Goal: Information Seeking & Learning: Learn about a topic

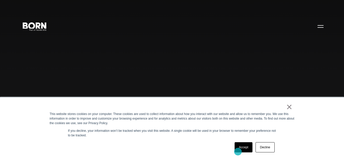
click at [239, 149] on link "Accept" at bounding box center [243, 147] width 18 height 10
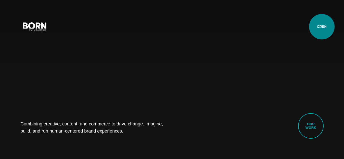
click at [319, 26] on button "Primary Menu" at bounding box center [320, 26] width 12 height 11
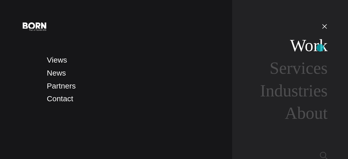
click at [320, 48] on link "Work" at bounding box center [309, 45] width 38 height 19
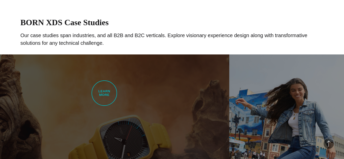
scroll to position [331, 0]
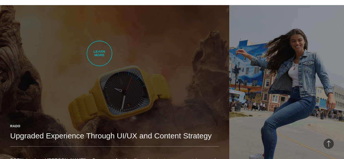
click at [99, 53] on link "Rado Upgraded Experience Through UI/UX and Content Strategy BORN developed Rado…" at bounding box center [114, 95] width 229 height 180
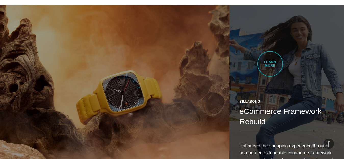
click at [270, 64] on link "Billabong eCommerce Framework Rebuild Enhanced the shopping experience through …" at bounding box center [286, 95] width 115 height 180
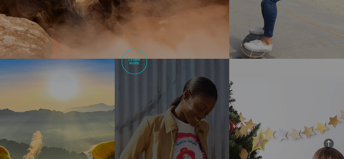
scroll to position [484, 0]
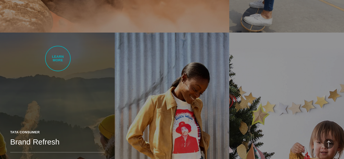
click at [58, 59] on link "Tata Consumer Brand Refresh TATA’s brand and online presence evolved and became…" at bounding box center [57, 123] width 115 height 180
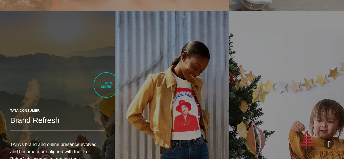
scroll to position [535, 0]
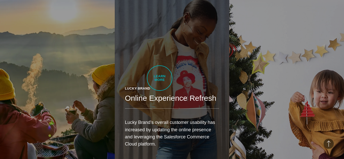
click at [159, 86] on header "Lucky Brand Online Experience Refresh" at bounding box center [172, 97] width 94 height 23
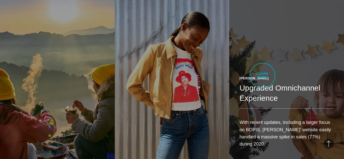
click at [262, 83] on h2 "Upgraded Omnichannel Experience" at bounding box center [286, 93] width 94 height 20
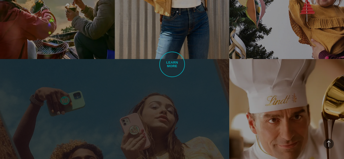
scroll to position [662, 0]
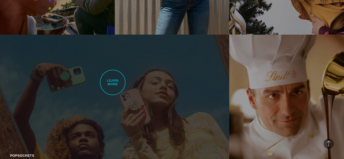
click at [113, 83] on link "PopSockets Commerce Cloud Redesign BORN delivered the PopSockets site redesign …" at bounding box center [114, 125] width 229 height 180
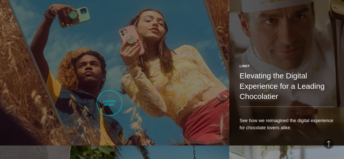
scroll to position [764, 0]
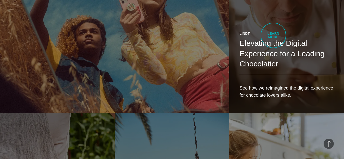
click at [273, 35] on header "Lindt Elevating the Digital Experience for a Leading Chocolatier" at bounding box center [286, 52] width 94 height 43
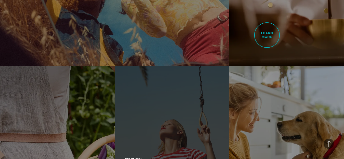
scroll to position [815, 0]
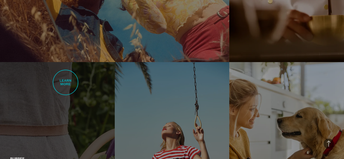
click at [65, 83] on link "Burpee Consumer Sales Site Redesign The project aimed to design a responsive si…" at bounding box center [57, 152] width 115 height 180
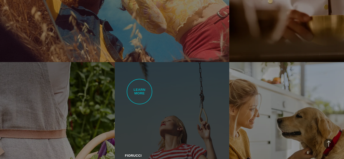
scroll to position [866, 0]
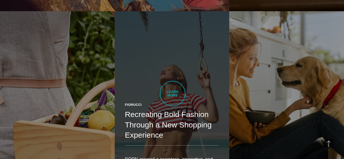
click at [172, 110] on h2 "Recreating Bold Fashion Through a New Shopping Experience" at bounding box center [172, 125] width 94 height 31
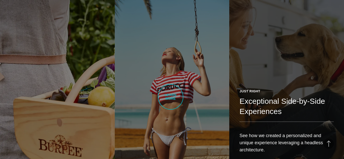
scroll to position [917, 0]
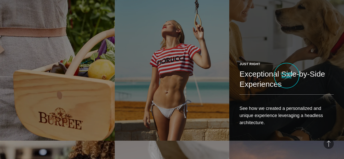
click at [286, 76] on h2 "Exceptional Side-by-Side Experiences" at bounding box center [286, 79] width 94 height 20
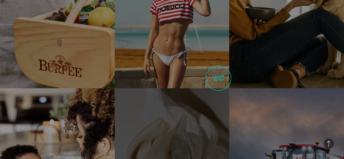
scroll to position [1019, 0]
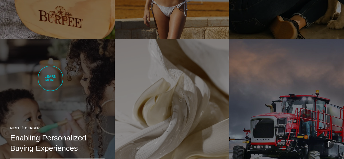
click at [50, 78] on link "Nestlé Gerber Enabling Personalized Buying Experiences Discover how we gave Nes…" at bounding box center [57, 129] width 115 height 180
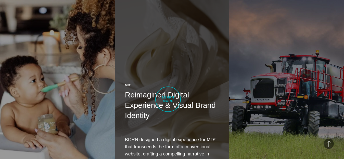
scroll to position [1095, 0]
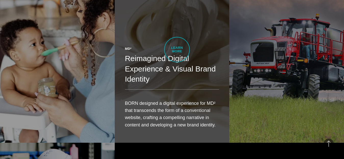
click at [177, 53] on h2 "Reimagined Digital Experience & Visual Brand Identity" at bounding box center [172, 68] width 94 height 31
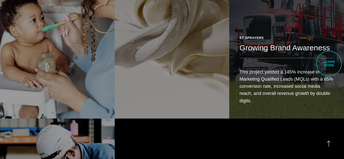
scroll to position [1121, 0]
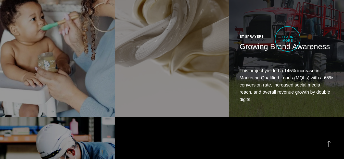
click at [287, 39] on div "ET Sprayers Growing Brand Awareness This project yielded a 145% increase in Mar…" at bounding box center [286, 70] width 115 height 93
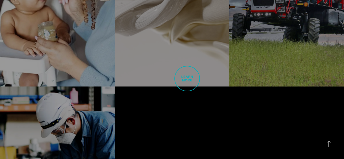
scroll to position [1172, 0]
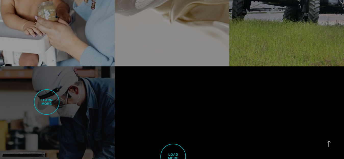
click at [45, 102] on link "Jebsen & Jessen Increasing Sales & Awareness with a New B2B Platform Capturing …" at bounding box center [57, 156] width 115 height 180
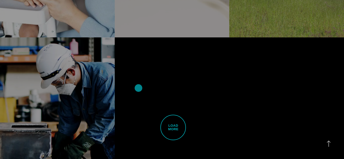
scroll to position [1223, 0]
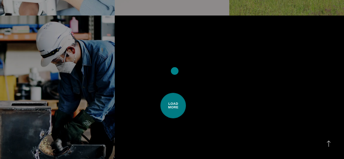
click at [174, 93] on span "Load More" at bounding box center [172, 105] width 25 height 25
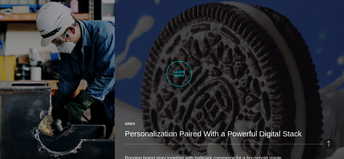
scroll to position [1248, 0]
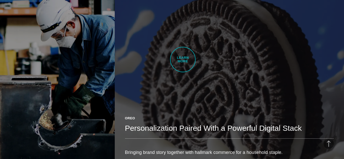
click at [183, 59] on link "Oreo Personalization Paired With a Powerful Digital Stack Bringing brand story …" at bounding box center [229, 80] width 229 height 180
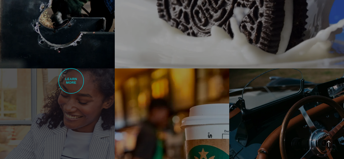
click at [71, 81] on link "Brooks Brothers Modernizing the eCommerce Experience BORN brought the shopping …" at bounding box center [57, 159] width 115 height 180
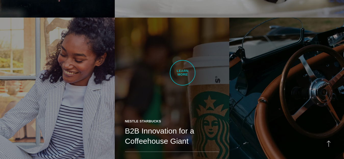
click at [185, 71] on link "Nestle Starbucks B2B Innovation for a Coffeehouse Giant An indomitable househol…" at bounding box center [172, 108] width 115 height 180
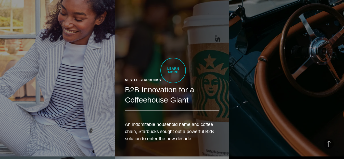
scroll to position [1477, 0]
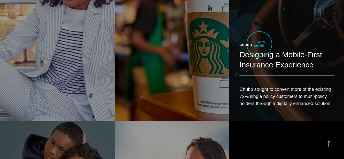
click at [259, 44] on link "Chubb Designing a Mobile-First Insurance Experience Chubb sought to convert mor…" at bounding box center [286, 31] width 115 height 180
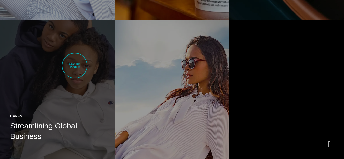
click at [75, 66] on link "Hanes Streamlining Global Business HanesBrands lowered the overall cost of owne…" at bounding box center [57, 110] width 115 height 180
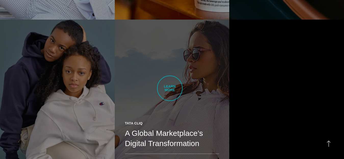
scroll to position [1630, 0]
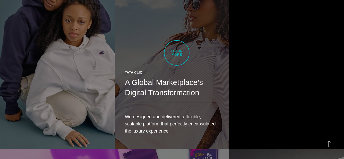
click at [177, 60] on div "Tata Cliq A Global Marketplace’s Digital Transformation We designed and deliver…" at bounding box center [172, 104] width 115 height 89
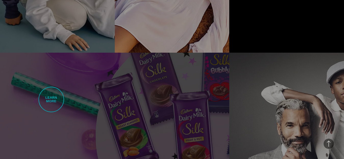
scroll to position [1732, 0]
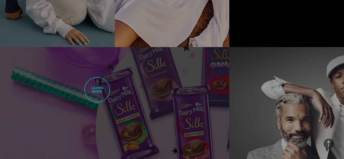
click at [97, 90] on link "Mondelez Cadbury Gifting Revamping the Gifting Experience Mondelez required a h…" at bounding box center [114, 137] width 229 height 180
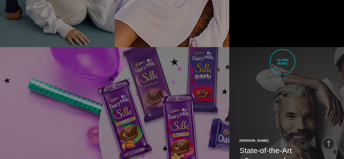
click at [282, 62] on link "Paul Stuart State-of-the-Art eCommerce for a Luxury Leader Amplifying engagemen…" at bounding box center [286, 137] width 115 height 180
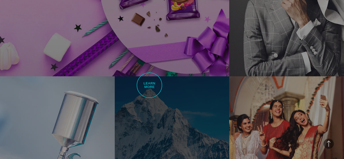
scroll to position [1911, 0]
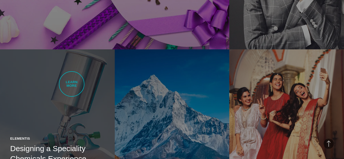
click at [72, 84] on link "Elementis Designing a Speciality Chemicals Experience Elementis, the largest sp…" at bounding box center [57, 139] width 115 height 180
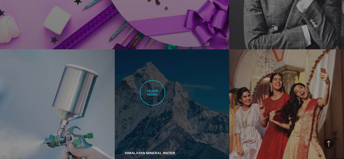
click at [152, 93] on link "Himalayan Mineral Water Capturing the Essence of Wellness Creating a premium di…" at bounding box center [172, 139] width 115 height 180
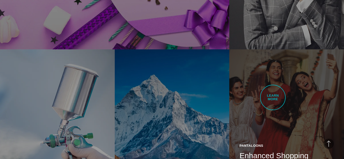
click at [273, 98] on link "Pantaloons Enhanced Shopping Experience Through UX/UI The BORN team utilized te…" at bounding box center [286, 139] width 115 height 180
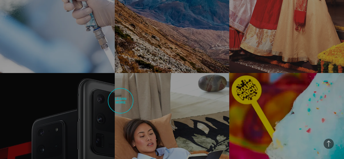
scroll to position [2089, 0]
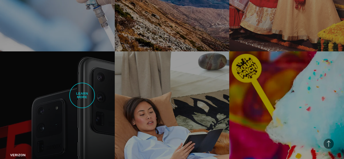
click at [82, 96] on link "Verizon Enabling an Improved Support Experience Improving Verizon’s processes a…" at bounding box center [57, 141] width 115 height 180
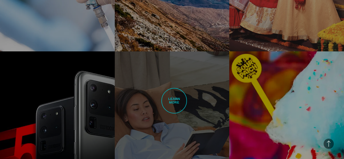
click at [174, 101] on link "Frette Reimagining Luxury Linens Educating the curious and delighting the famil…" at bounding box center [172, 141] width 115 height 180
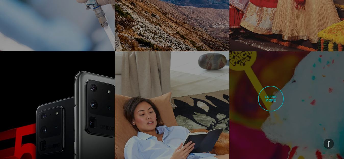
click at [270, 98] on link "Sour Patch Kids Remixing Personalization Creating a seamless personalized journ…" at bounding box center [286, 141] width 115 height 180
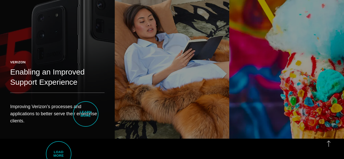
scroll to position [2191, 0]
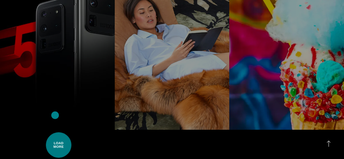
click at [55, 132] on span "Load More" at bounding box center [58, 144] width 25 height 25
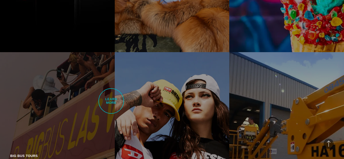
scroll to position [2293, 0]
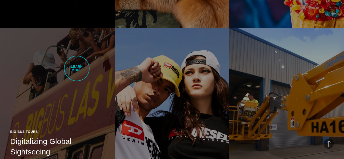
click at [77, 69] on link "Big Bus Tours Digitalizing Global Sightseeing Creating an adventure and experie…" at bounding box center [57, 118] width 115 height 180
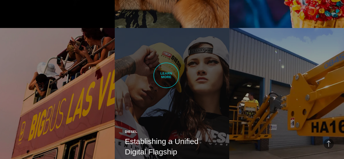
click at [166, 75] on link "Diesel Establishing a Unified Digital Flagship Reimagining the UX for the Diese…" at bounding box center [172, 118] width 115 height 180
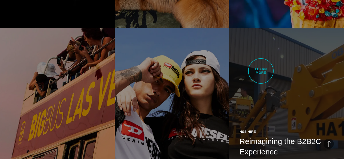
click at [261, 71] on link "HSS Hire Reimagining the B2B2C Experience We tackled the most complicated site …" at bounding box center [286, 118] width 115 height 180
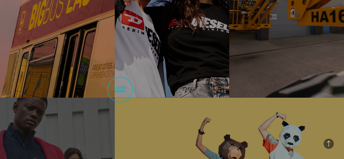
scroll to position [2420, 0]
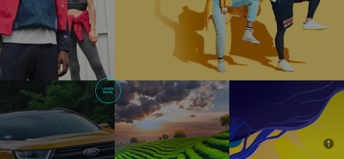
scroll to position [2624, 0]
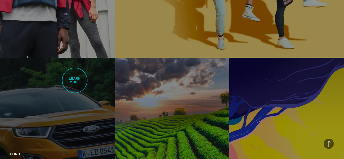
click at [75, 80] on link "Ford Driving Efficiencies for an Auto Giant Our team delivered digital transfor…" at bounding box center [57, 148] width 115 height 180
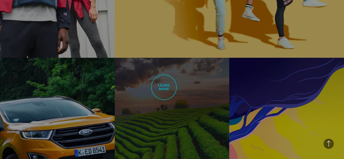
click at [164, 87] on link "Tetley A Globally-Accessible Redesign We built a unified website platform for t…" at bounding box center [172, 148] width 115 height 180
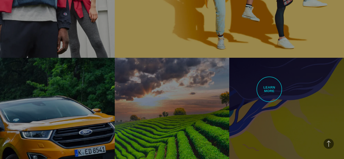
click at [269, 89] on link "Unilever A Feature-Rich B2B eCommerce Platform We brought the distributor-retai…" at bounding box center [286, 148] width 115 height 180
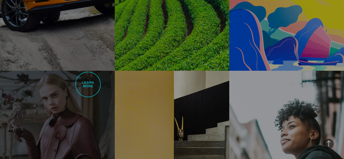
scroll to position [2828, 0]
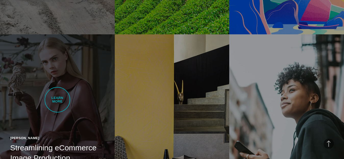
click at [59, 99] on link "John Lewis Streamlining eCommerce Image Production BORN offered to take over a …" at bounding box center [57, 124] width 115 height 180
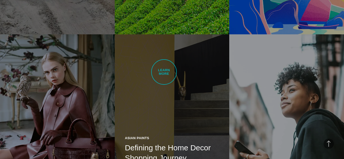
click at [164, 72] on link "Asian Paints Defining the Home Decor Shopping Journey Asian Paints sought a com…" at bounding box center [172, 124] width 115 height 180
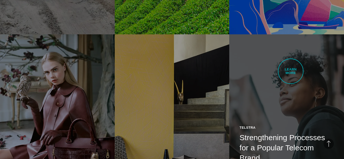
click at [290, 71] on link "Telstra Strengthening Processes for a Popular Telecom Brand We digitally transf…" at bounding box center [286, 124] width 115 height 180
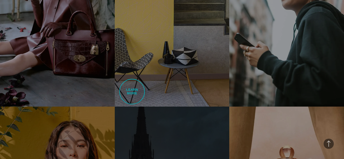
scroll to position [2955, 0]
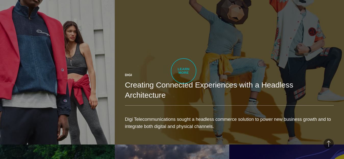
scroll to position [2546, 0]
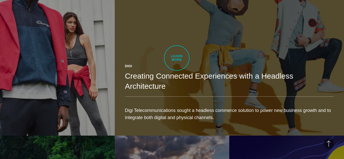
click at [177, 71] on h2 "Creating Connected Experiences with a Headless Architecture" at bounding box center [229, 81] width 209 height 20
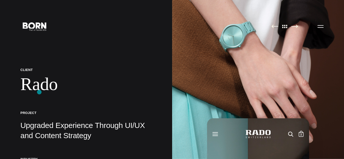
click at [39, 92] on h1 "Rado" at bounding box center [85, 84] width 131 height 21
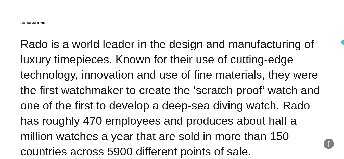
scroll to position [704, 0]
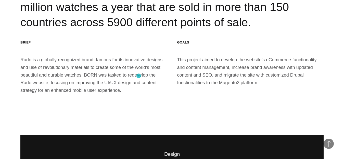
click at [139, 76] on div "BRIEF Rado is a globally recognized brand, famous for its innovative designs an…" at bounding box center [93, 67] width 146 height 54
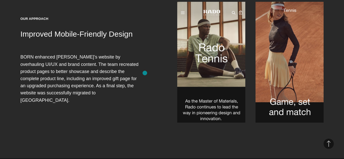
scroll to position [3670, 0]
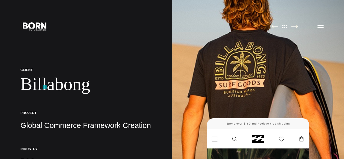
click at [45, 87] on h1 "Billabong" at bounding box center [85, 84] width 131 height 21
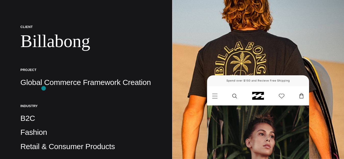
scroll to position [51, 0]
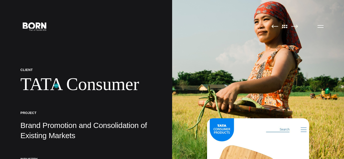
click at [56, 86] on h1 "TATA Consumer" at bounding box center [85, 84] width 131 height 21
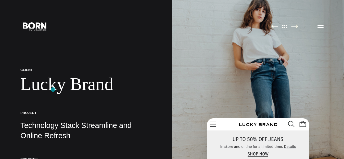
click at [53, 90] on h1 "Lucky Brand" at bounding box center [85, 84] width 131 height 21
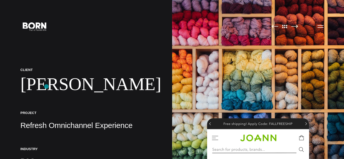
click at [46, 87] on h1 "Joann" at bounding box center [85, 84] width 131 height 21
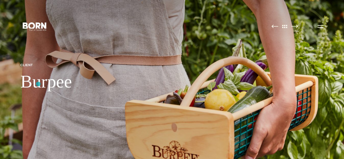
click at [38, 84] on h1 "Burpee" at bounding box center [45, 81] width 51 height 21
drag, startPoint x: 57, startPoint y: 72, endPoint x: 42, endPoint y: 81, distance: 17.7
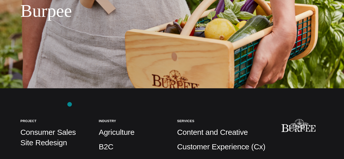
scroll to position [76, 0]
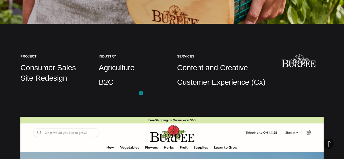
scroll to position [153, 0]
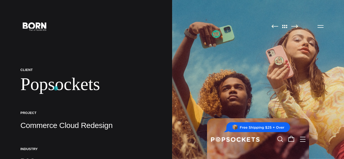
click at [57, 85] on h1 "Popsockets" at bounding box center [85, 84] width 131 height 21
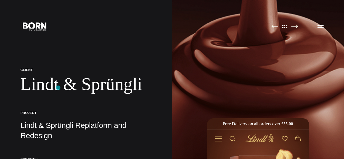
click at [58, 88] on h1 "Lindt & Sprüngli" at bounding box center [85, 84] width 131 height 21
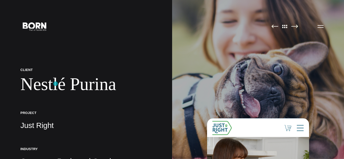
click at [56, 84] on h1 "Nestlé Purina" at bounding box center [85, 84] width 131 height 21
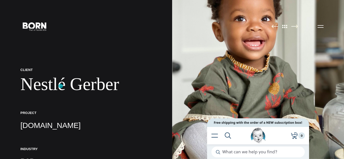
click at [61, 86] on h1 "Nestlé Gerber" at bounding box center [85, 84] width 131 height 21
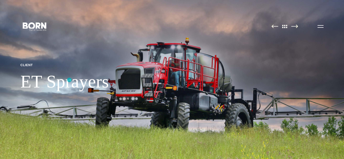
click at [69, 80] on h1 "ET Sprayers" at bounding box center [64, 81] width 88 height 21
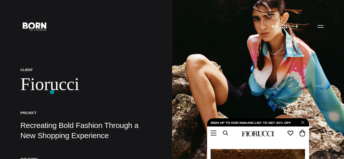
click at [52, 89] on h1 "Fiorucci" at bounding box center [85, 84] width 131 height 21
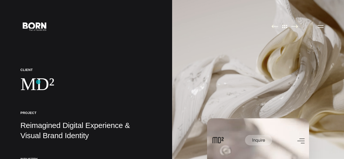
click at [38, 82] on h1 "MD²" at bounding box center [85, 84] width 131 height 21
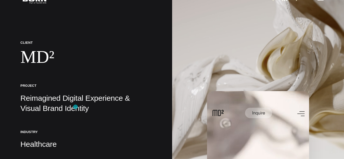
scroll to position [51, 0]
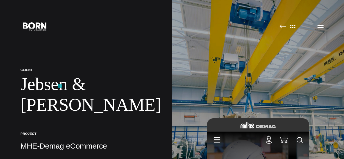
click at [60, 86] on h1 "Jebsen & Jessen" at bounding box center [85, 95] width 131 height 42
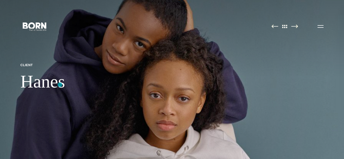
click at [60, 85] on h1 "Hanes" at bounding box center [42, 81] width 45 height 21
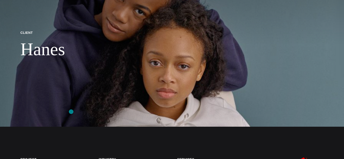
scroll to position [51, 0]
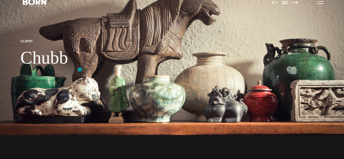
scroll to position [51, 0]
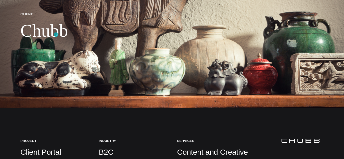
click at [56, 35] on h1 "Chubb" at bounding box center [44, 30] width 48 height 21
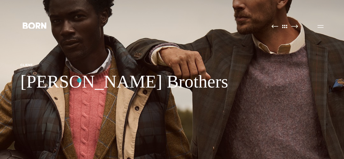
click at [79, 80] on h1 "Brooks Brothers" at bounding box center [124, 81] width 208 height 21
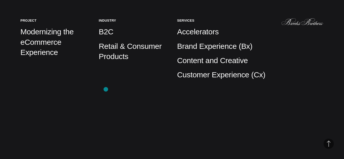
scroll to position [127, 0]
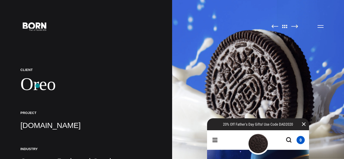
click at [37, 86] on h1 "Oreo" at bounding box center [85, 84] width 131 height 21
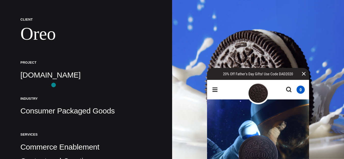
scroll to position [51, 0]
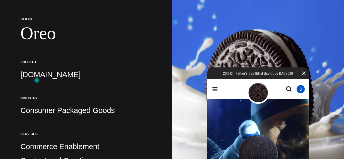
click at [36, 77] on p "Oreo.com" at bounding box center [85, 75] width 131 height 10
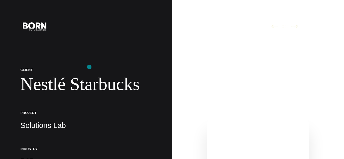
scroll to position [25, 0]
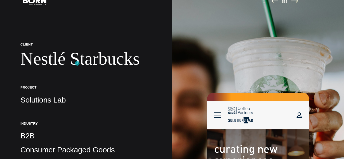
click at [77, 63] on h1 "Nestlé Starbucks" at bounding box center [85, 58] width 131 height 21
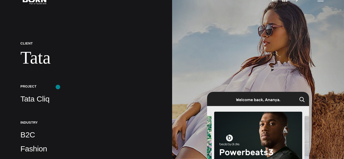
scroll to position [51, 0]
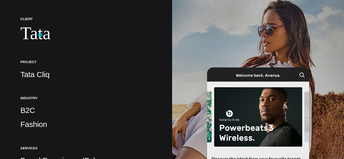
click at [40, 35] on h1 "Tata" at bounding box center [85, 33] width 131 height 21
click at [38, 76] on p "Tata Cliq" at bounding box center [85, 75] width 131 height 10
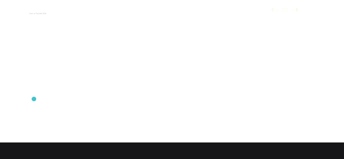
scroll to position [25, 0]
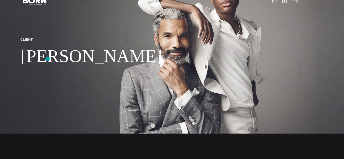
click at [48, 59] on h1 "[PERSON_NAME]" at bounding box center [91, 56] width 142 height 21
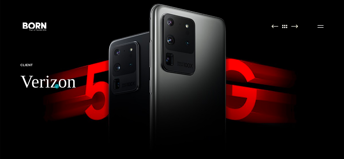
click at [57, 86] on h1 "Verizon" at bounding box center [48, 81] width 56 height 21
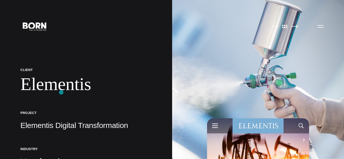
click at [61, 92] on h1 "Elementis" at bounding box center [85, 84] width 131 height 21
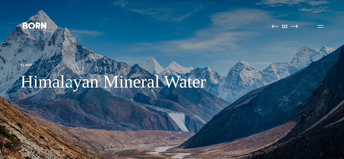
click at [69, 83] on h1 "Himalayan Mineral Water" at bounding box center [112, 81] width 185 height 21
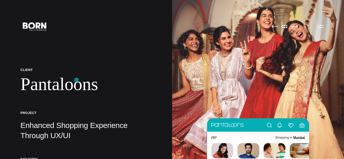
scroll to position [51, 0]
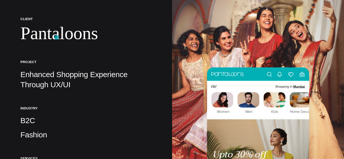
click at [57, 37] on h1 "Pantaloons" at bounding box center [85, 33] width 131 height 21
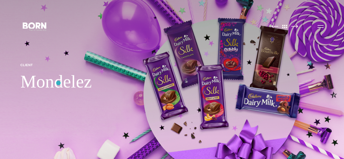
click at [58, 83] on h1 "Mondelez" at bounding box center [55, 81] width 71 height 21
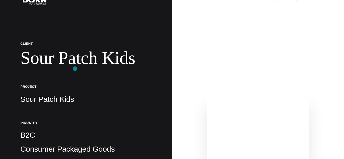
scroll to position [25, 0]
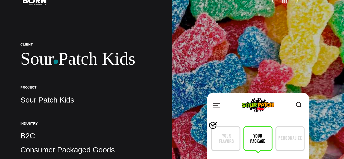
click at [56, 62] on h1 "Sour Patch Kids" at bounding box center [85, 58] width 131 height 21
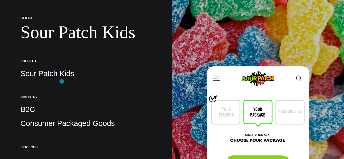
scroll to position [76, 0]
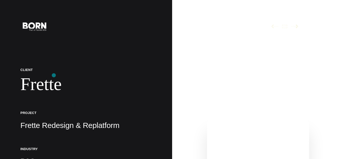
scroll to position [25, 0]
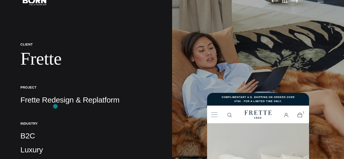
click at [55, 106] on div "Client Frette Project Frette Redesign & Replatform Industry B2C Luxury Services…" at bounding box center [85, 142] width 131 height 200
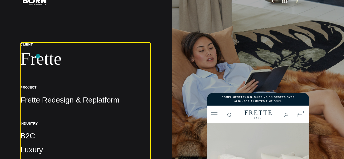
click at [38, 54] on h1 "Frette" at bounding box center [85, 58] width 131 height 21
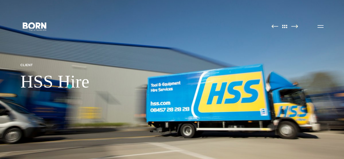
click at [70, 87] on h1 "HSS Hire" at bounding box center [54, 81] width 69 height 21
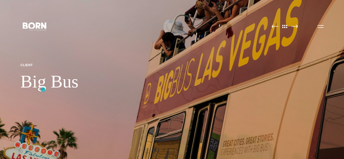
click at [44, 87] on h1 "Big Bus" at bounding box center [49, 81] width 58 height 21
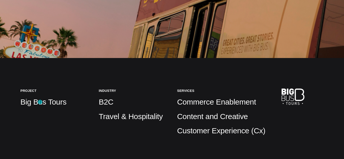
scroll to position [127, 0]
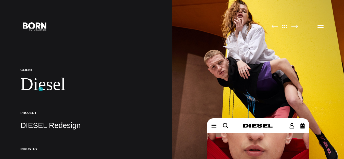
click at [41, 89] on h1 "Diesel" at bounding box center [85, 84] width 131 height 21
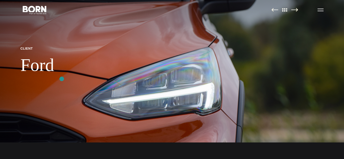
scroll to position [25, 0]
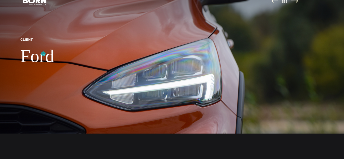
click at [43, 54] on h1 "Ford" at bounding box center [37, 56] width 34 height 21
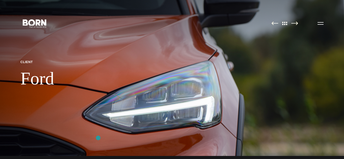
scroll to position [0, 0]
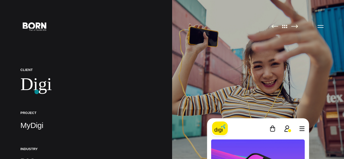
click at [36, 88] on h1 "Digi" at bounding box center [85, 84] width 131 height 21
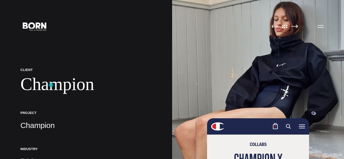
click at [51, 85] on h1 "Champion" at bounding box center [85, 84] width 131 height 21
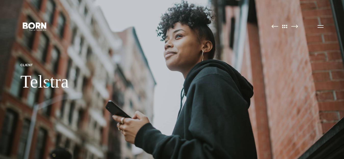
click at [48, 85] on h1 "Telstra" at bounding box center [44, 81] width 48 height 21
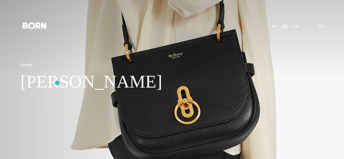
click at [57, 83] on h1 "[PERSON_NAME]" at bounding box center [91, 81] width 142 height 21
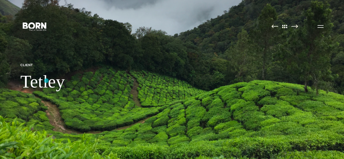
click at [46, 81] on h1 "Tetley" at bounding box center [42, 81] width 44 height 21
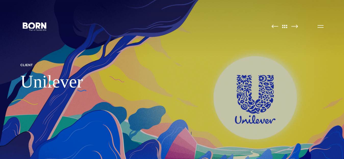
click at [51, 83] on h1 "Unilever" at bounding box center [51, 81] width 62 height 21
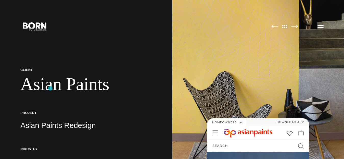
click at [50, 88] on h1 "Asian Paints" at bounding box center [85, 84] width 131 height 21
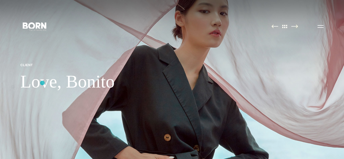
click at [42, 83] on h1 "Love, Bonito" at bounding box center [67, 81] width 94 height 21
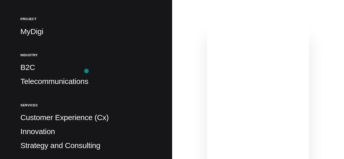
scroll to position [102, 0]
